Goal: Transaction & Acquisition: Subscribe to service/newsletter

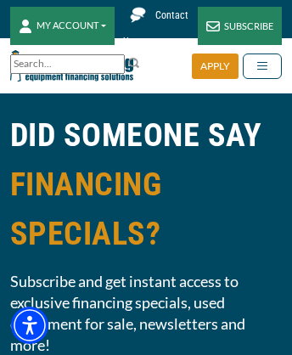
click at [239, 25] on div "SUBSCRIBE" at bounding box center [240, 26] width 84 height 38
click at [114, 63] on link at bounding box center [114, 65] width 14 height 14
